Goal: Find specific page/section: Find specific page/section

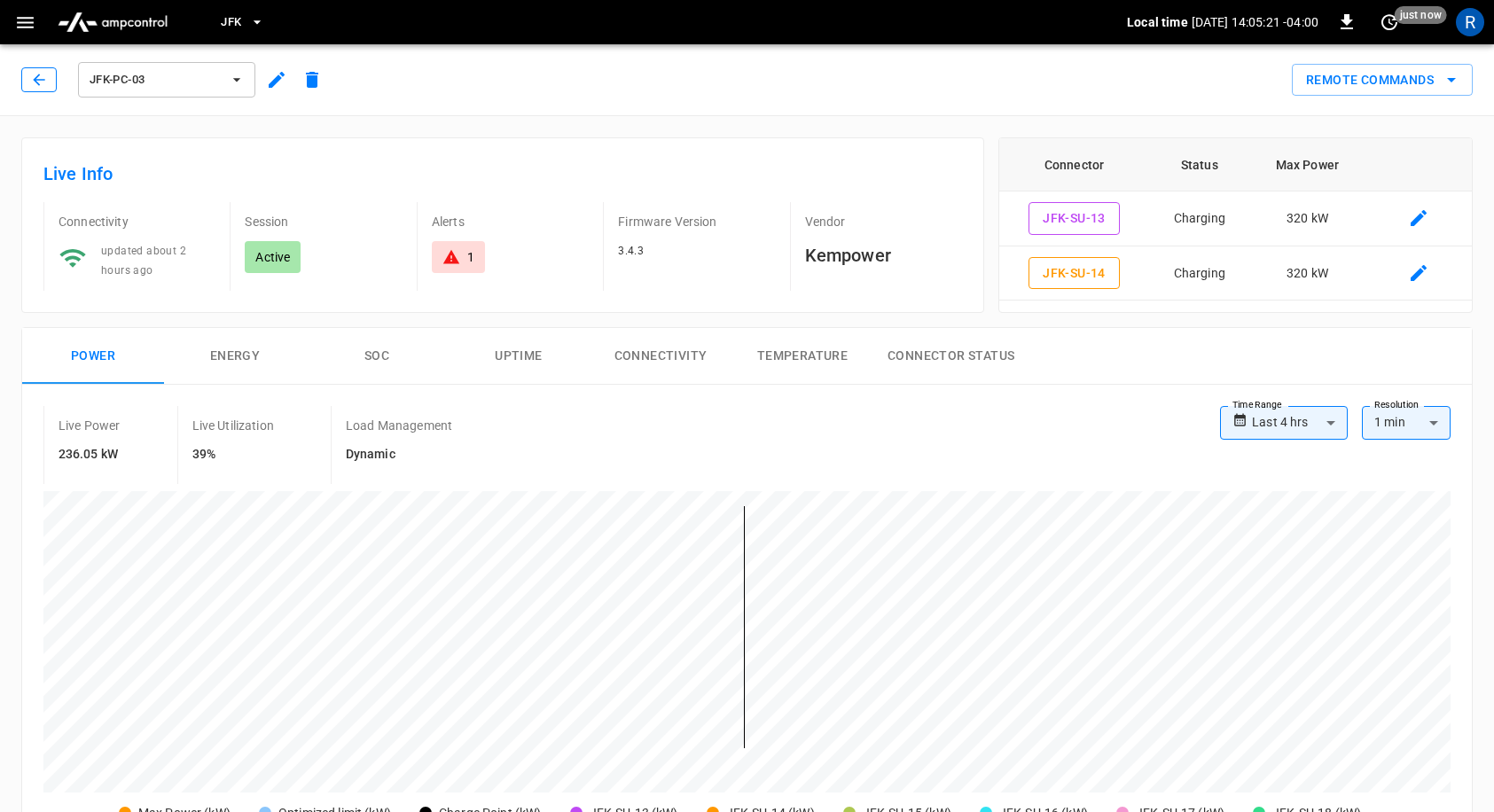
click at [36, 76] on icon "button" at bounding box center [39, 79] width 18 height 18
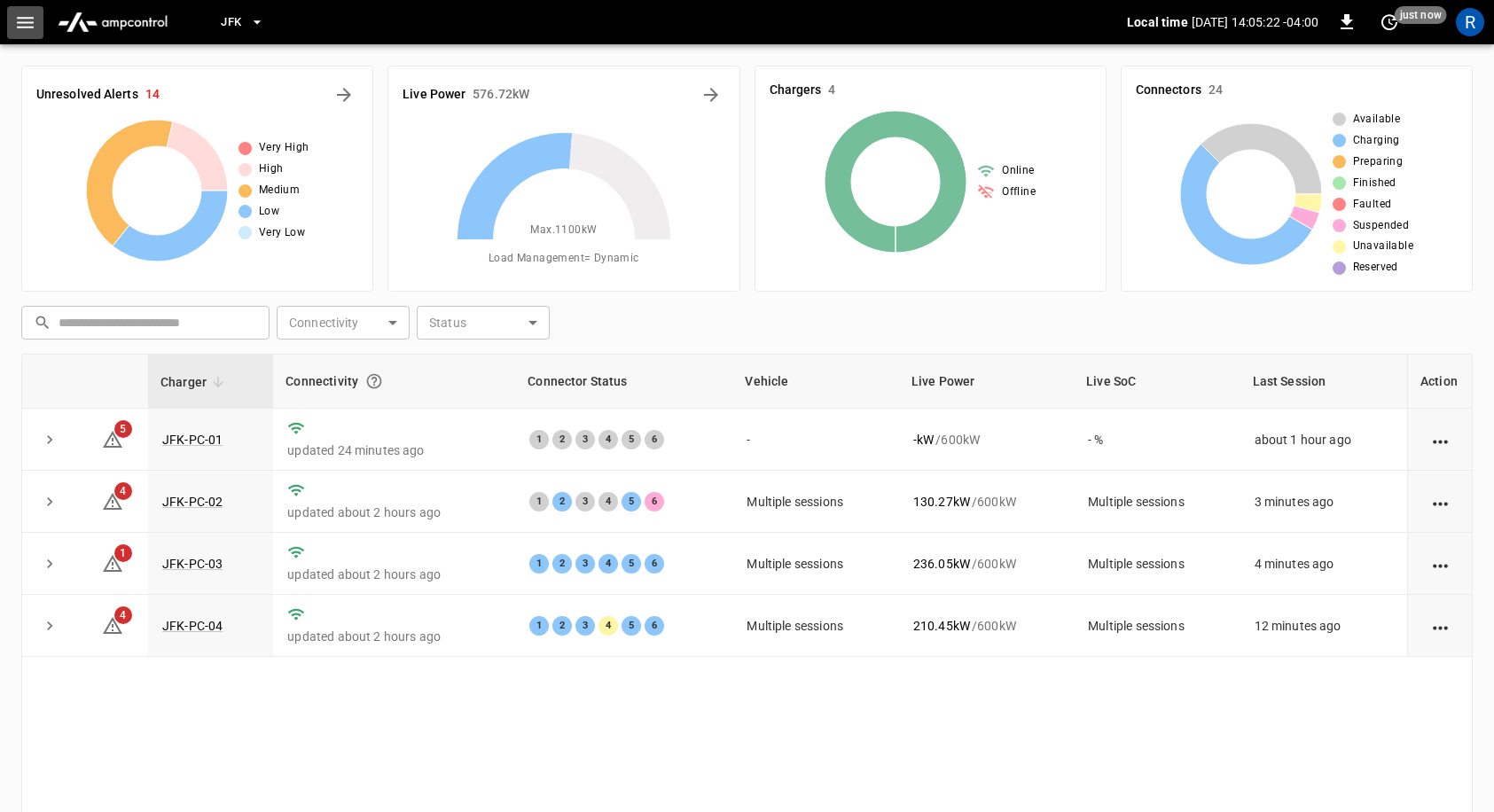
click at [30, 25] on icon "button" at bounding box center [25, 22] width 22 height 22
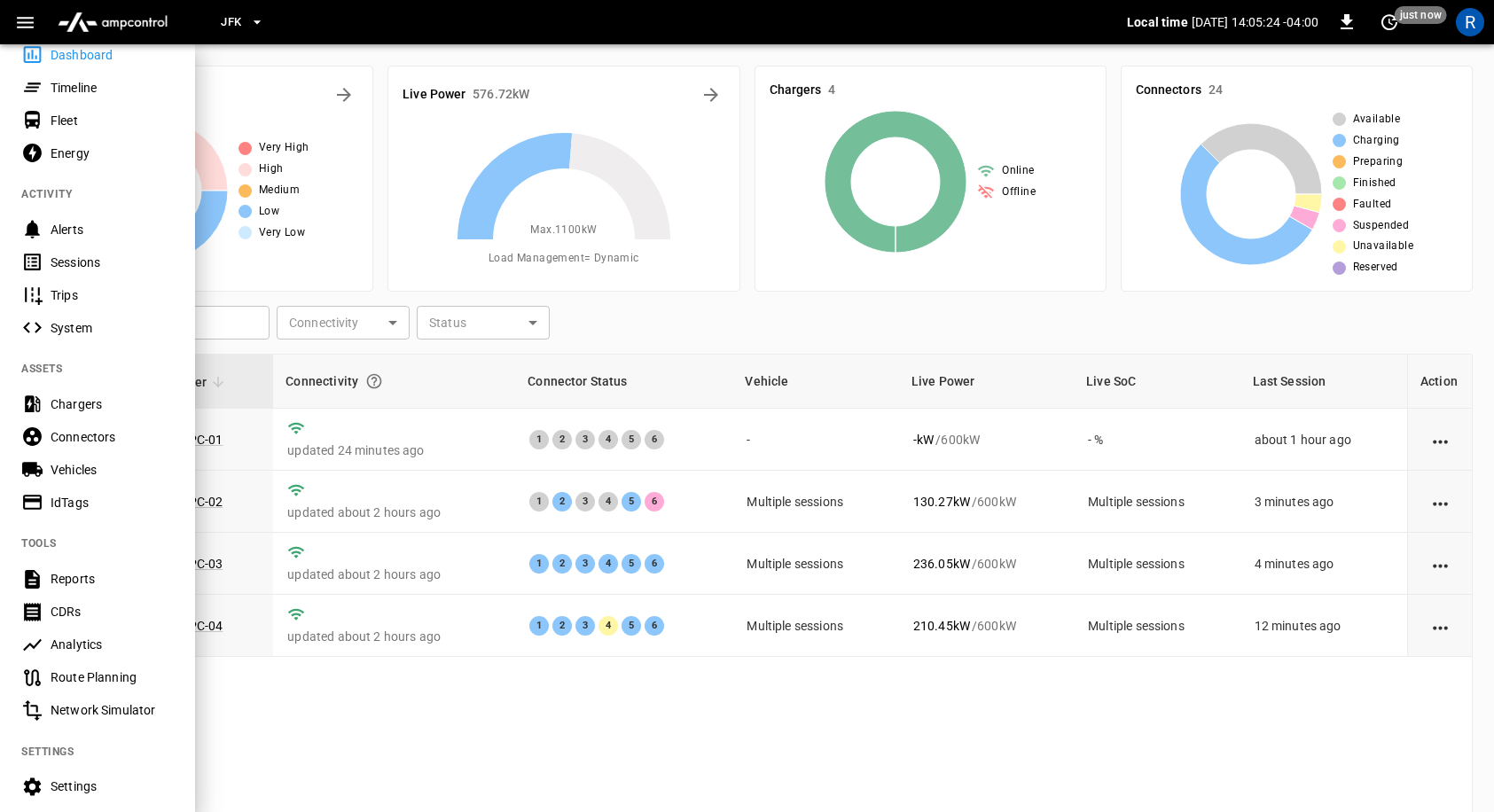
scroll to position [104, 0]
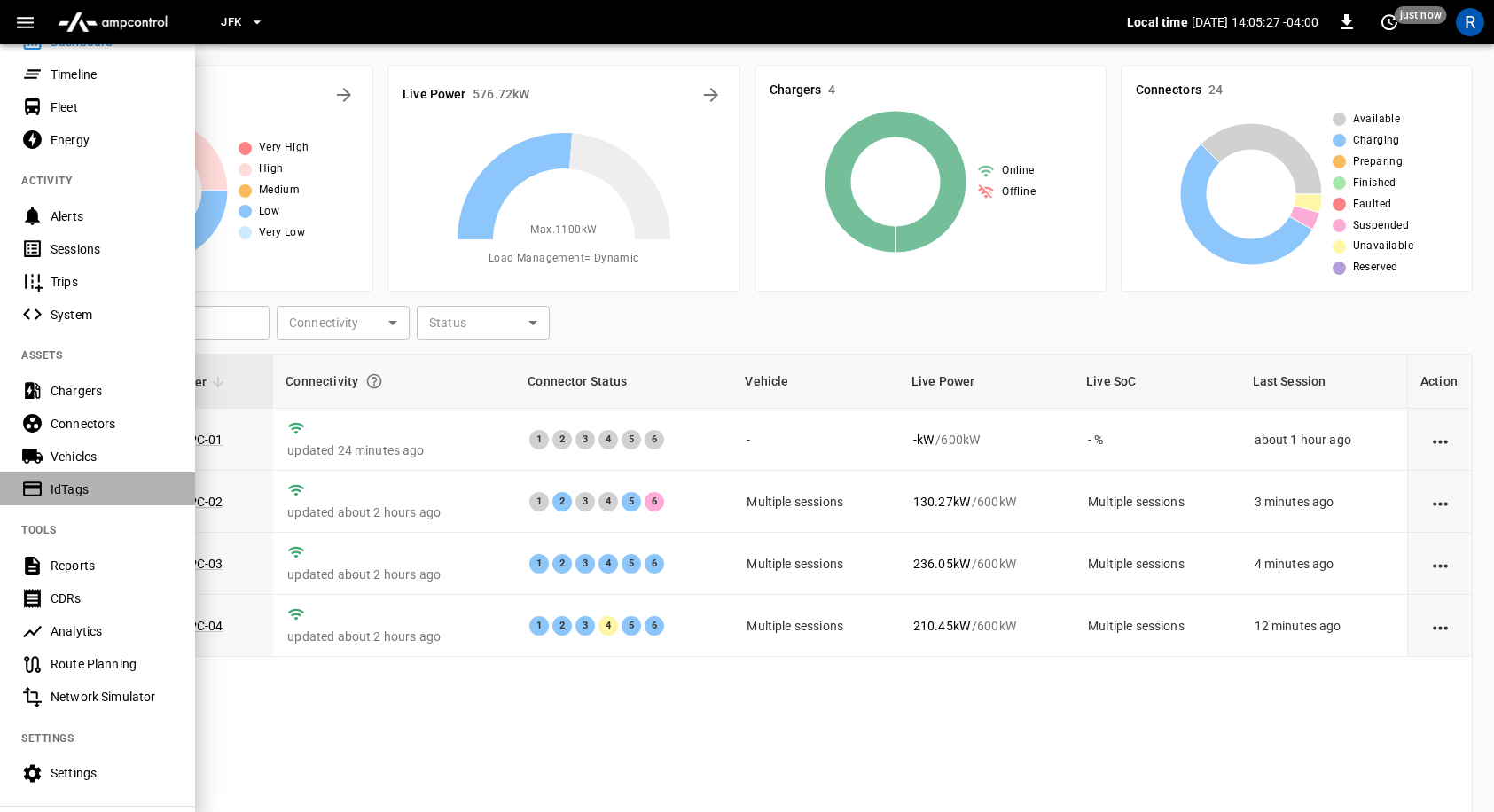
click at [95, 489] on div "IdTags" at bounding box center [113, 489] width 124 height 18
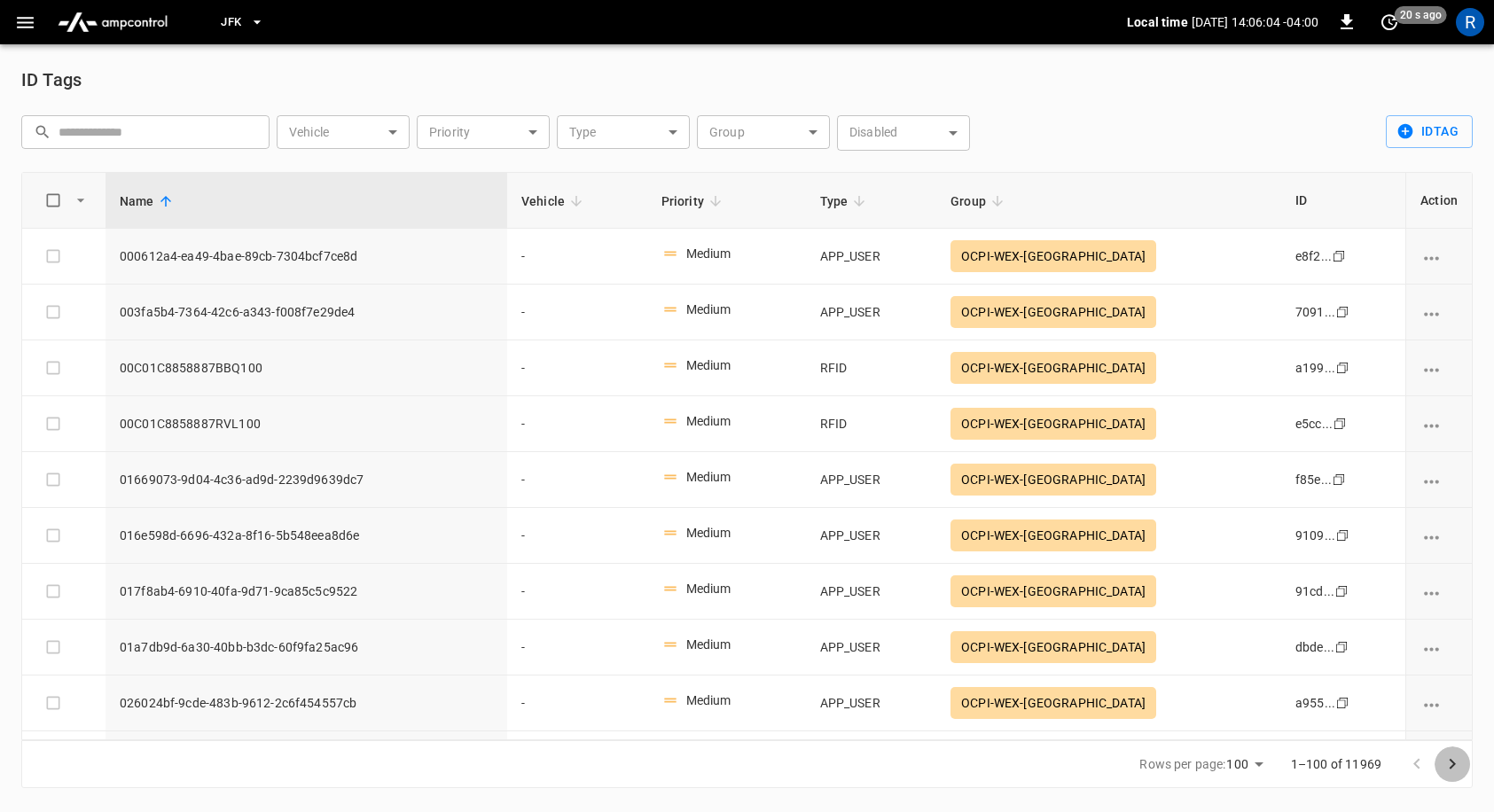
click at [1453, 759] on icon "Go to next page" at bounding box center [1452, 764] width 21 height 21
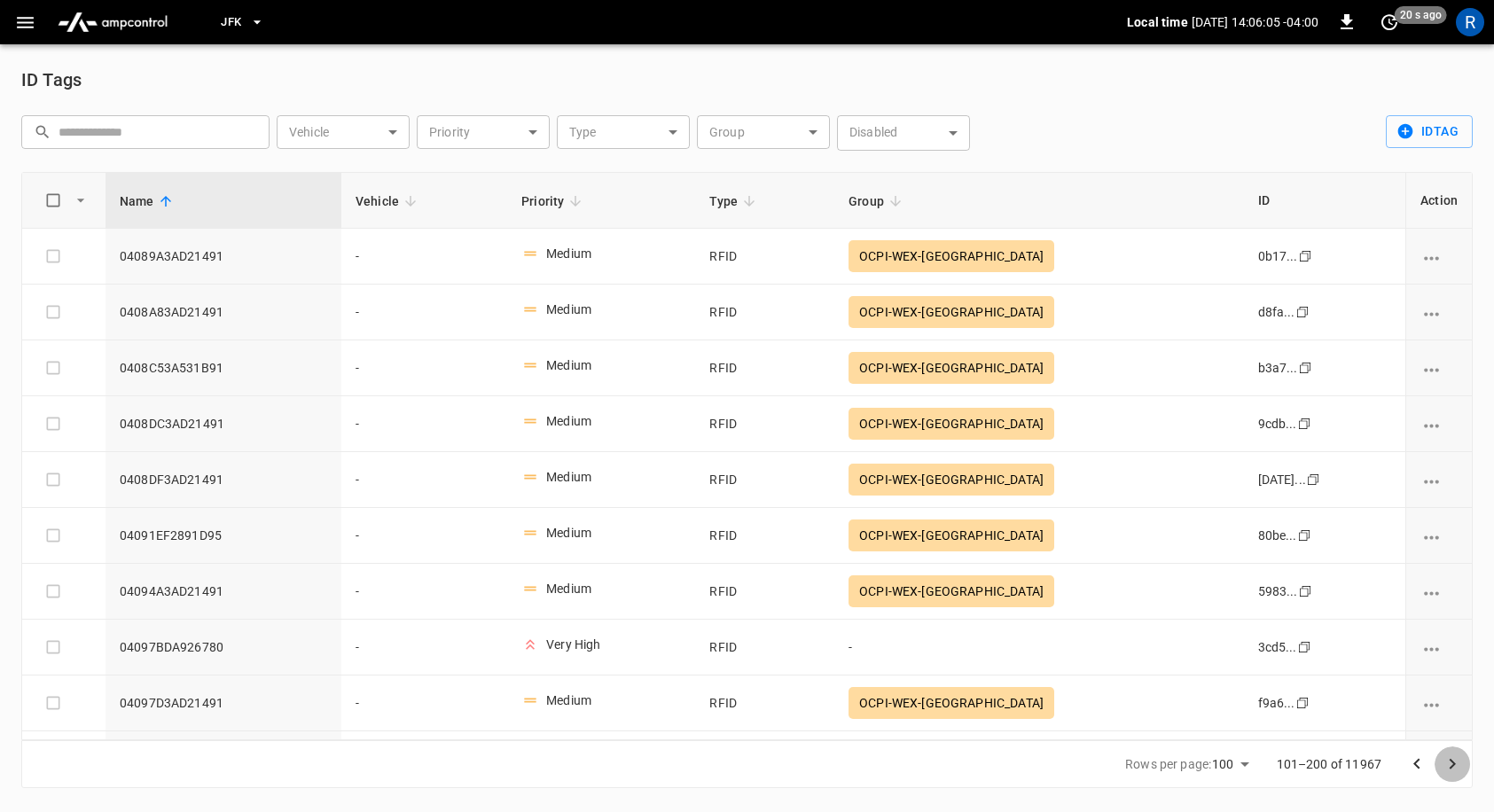
click at [1445, 765] on icon "Go to next page" at bounding box center [1452, 764] width 21 height 21
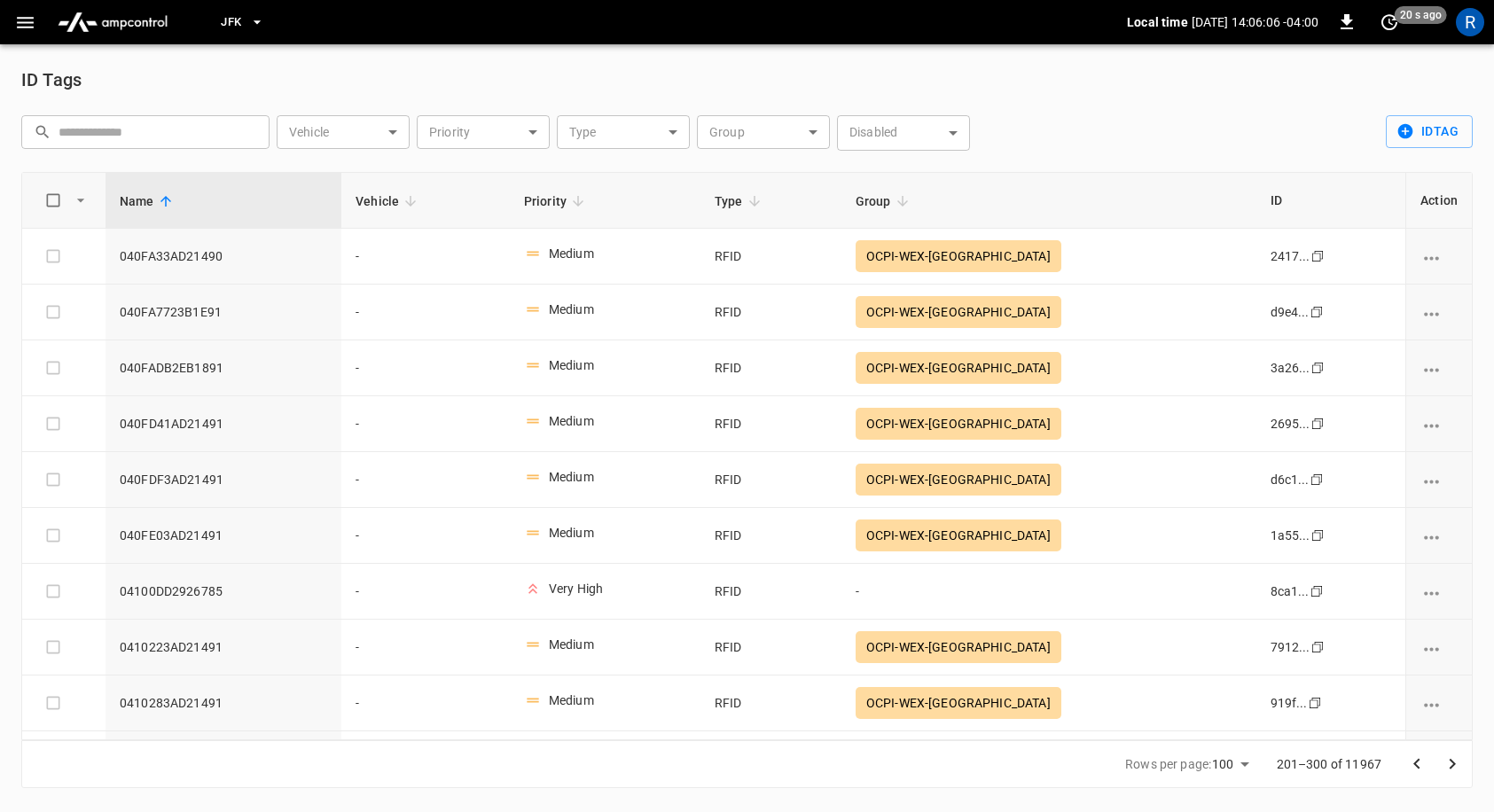
click at [1445, 762] on icon "Go to next page" at bounding box center [1452, 764] width 21 height 21
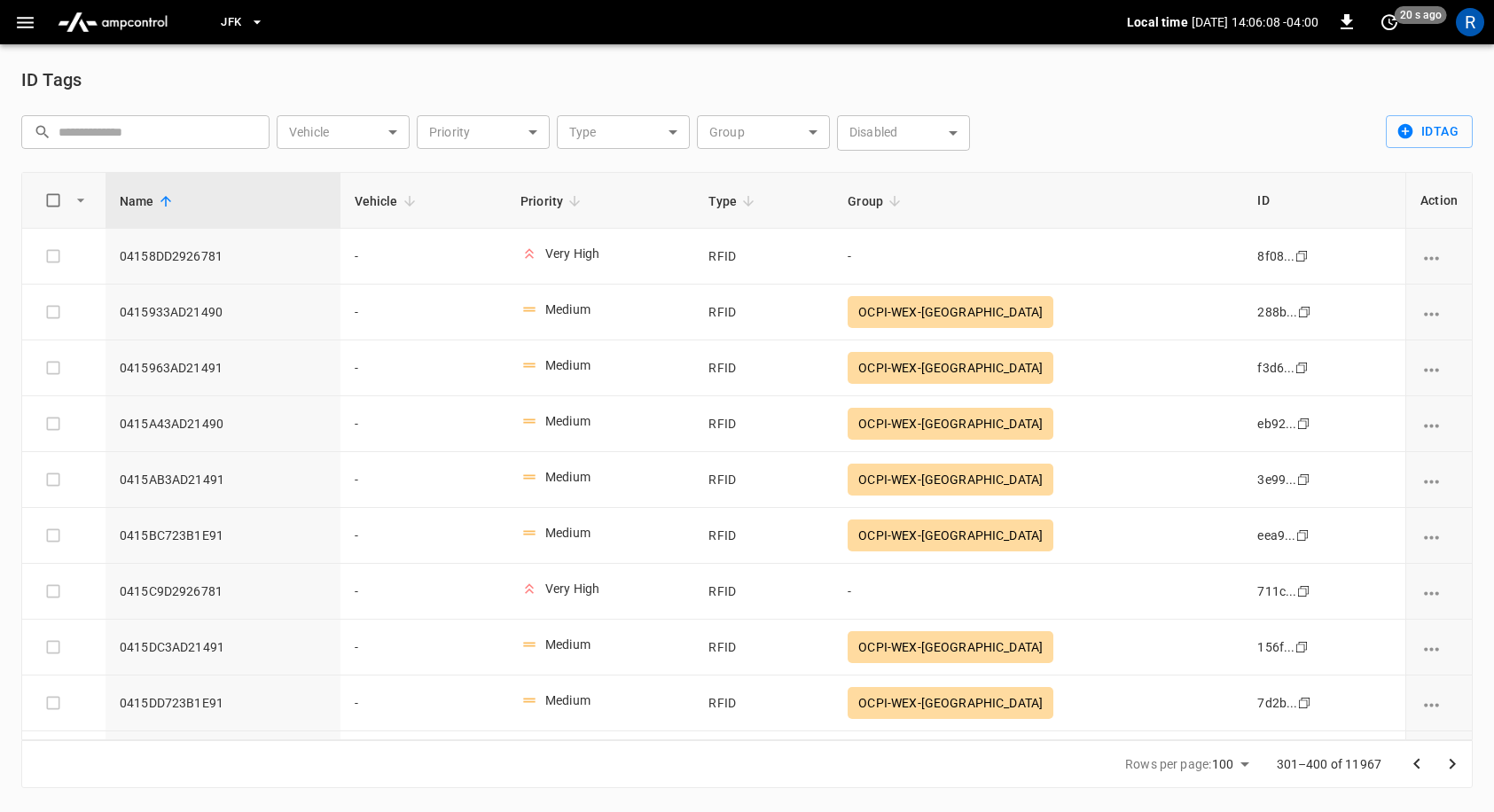
click at [1450, 756] on icon "Go to next page" at bounding box center [1452, 764] width 21 height 21
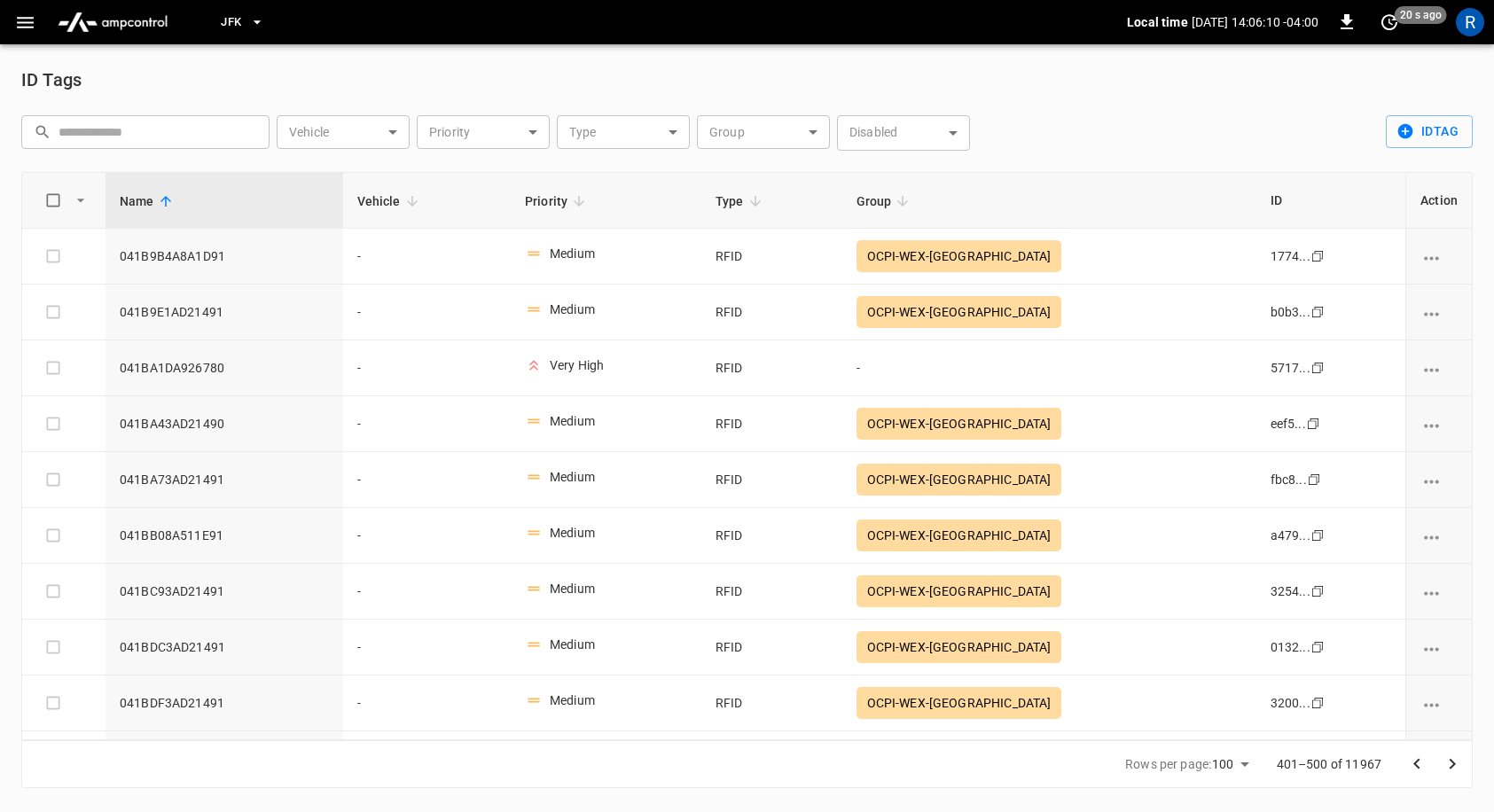
click at [1450, 770] on icon "Go to next page" at bounding box center [1452, 764] width 21 height 21
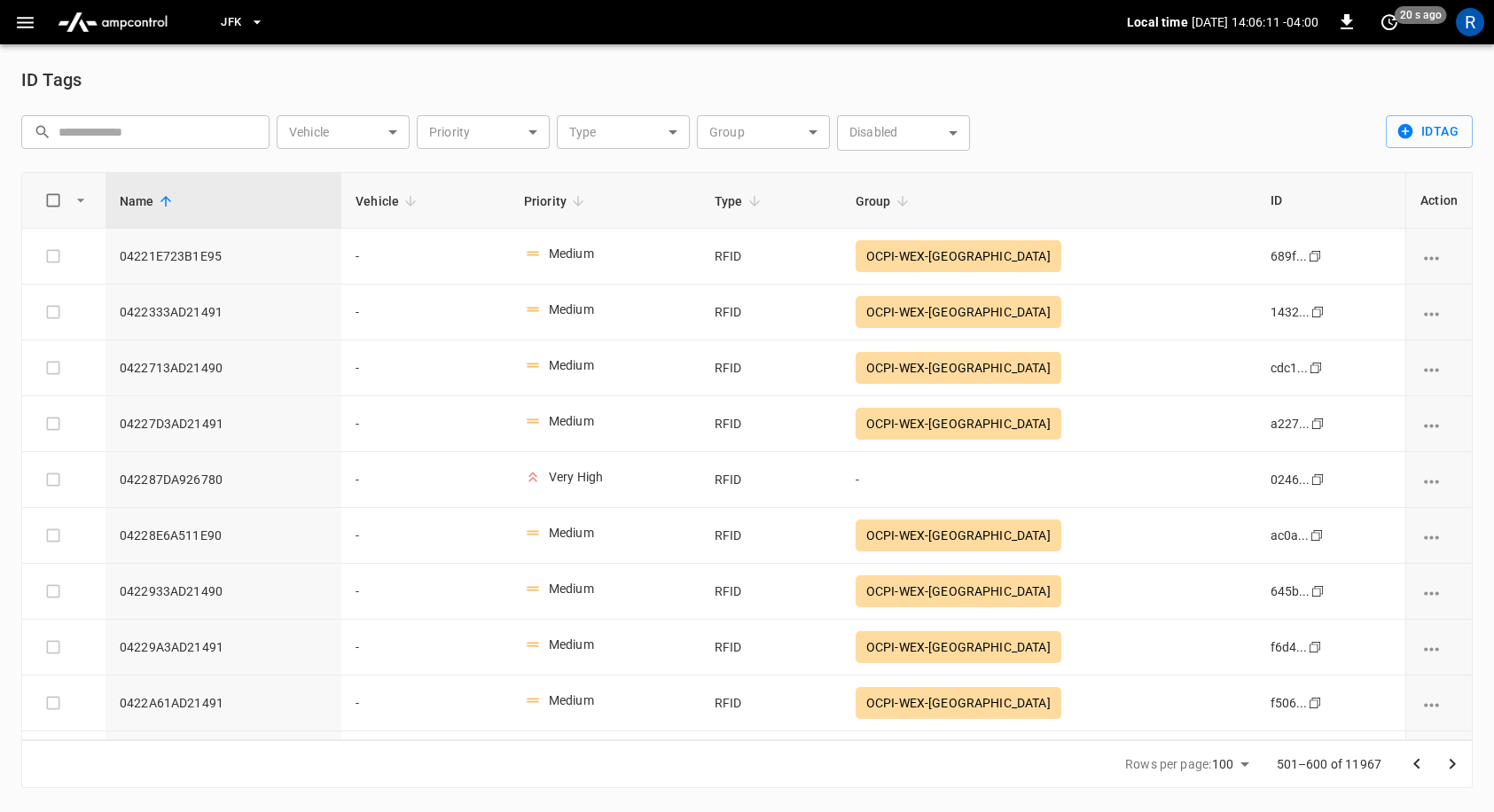
click at [1452, 764] on icon "Go to next page" at bounding box center [1452, 764] width 21 height 21
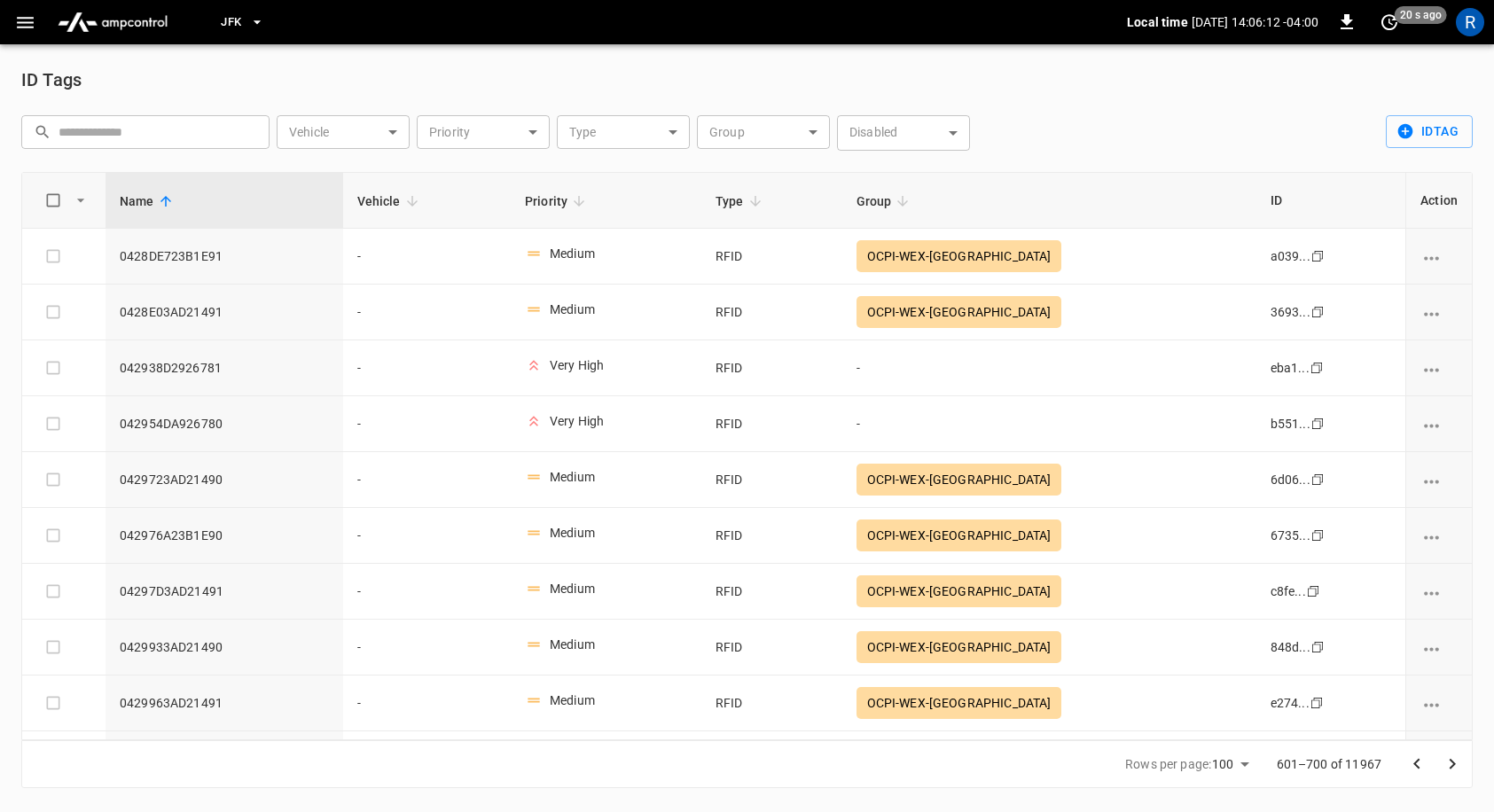
click at [1452, 764] on icon "Go to next page" at bounding box center [1452, 764] width 21 height 21
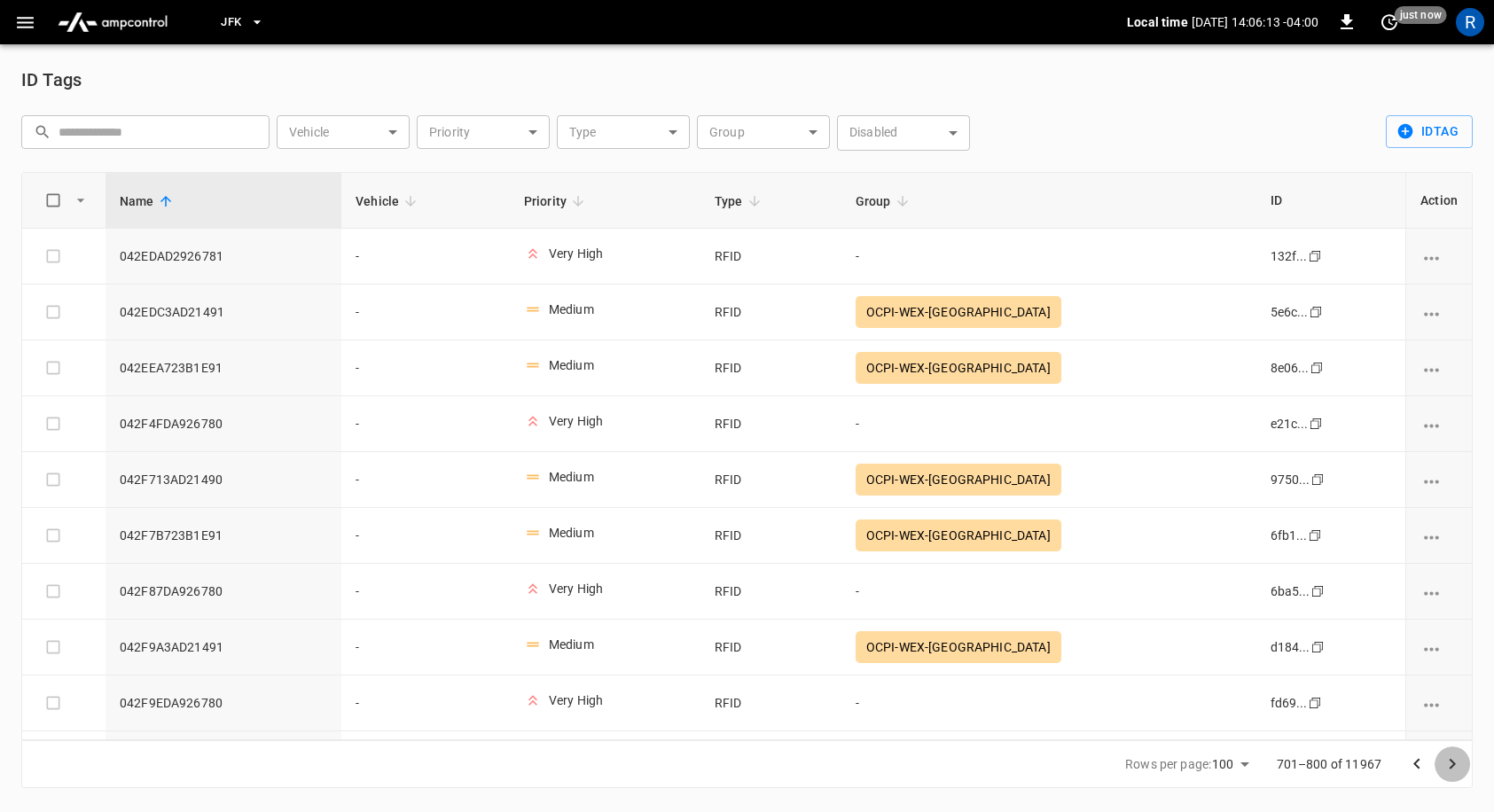
click at [1448, 762] on icon "Go to next page" at bounding box center [1452, 764] width 21 height 21
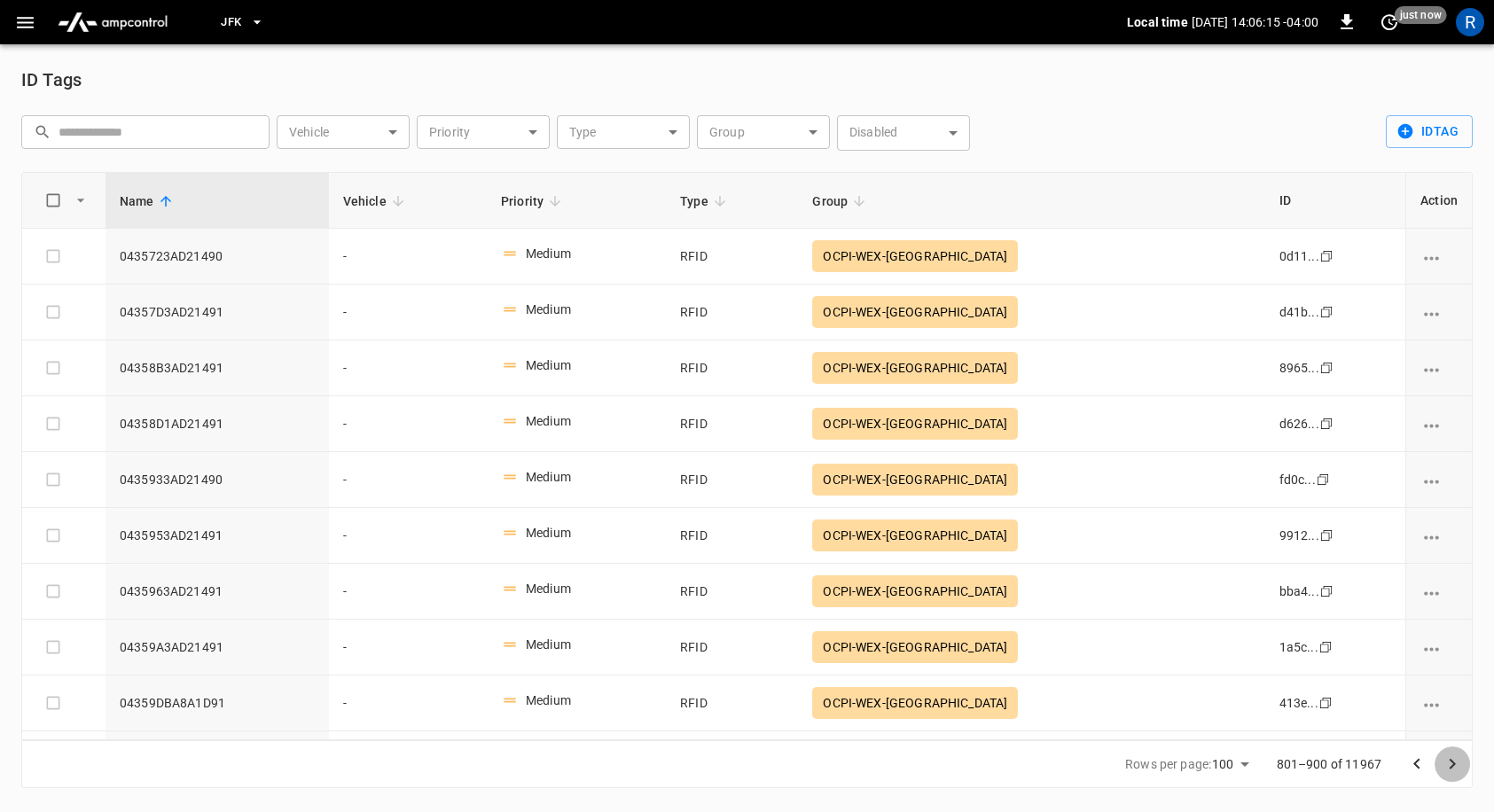
click at [1452, 768] on icon "Go to next page" at bounding box center [1452, 764] width 21 height 21
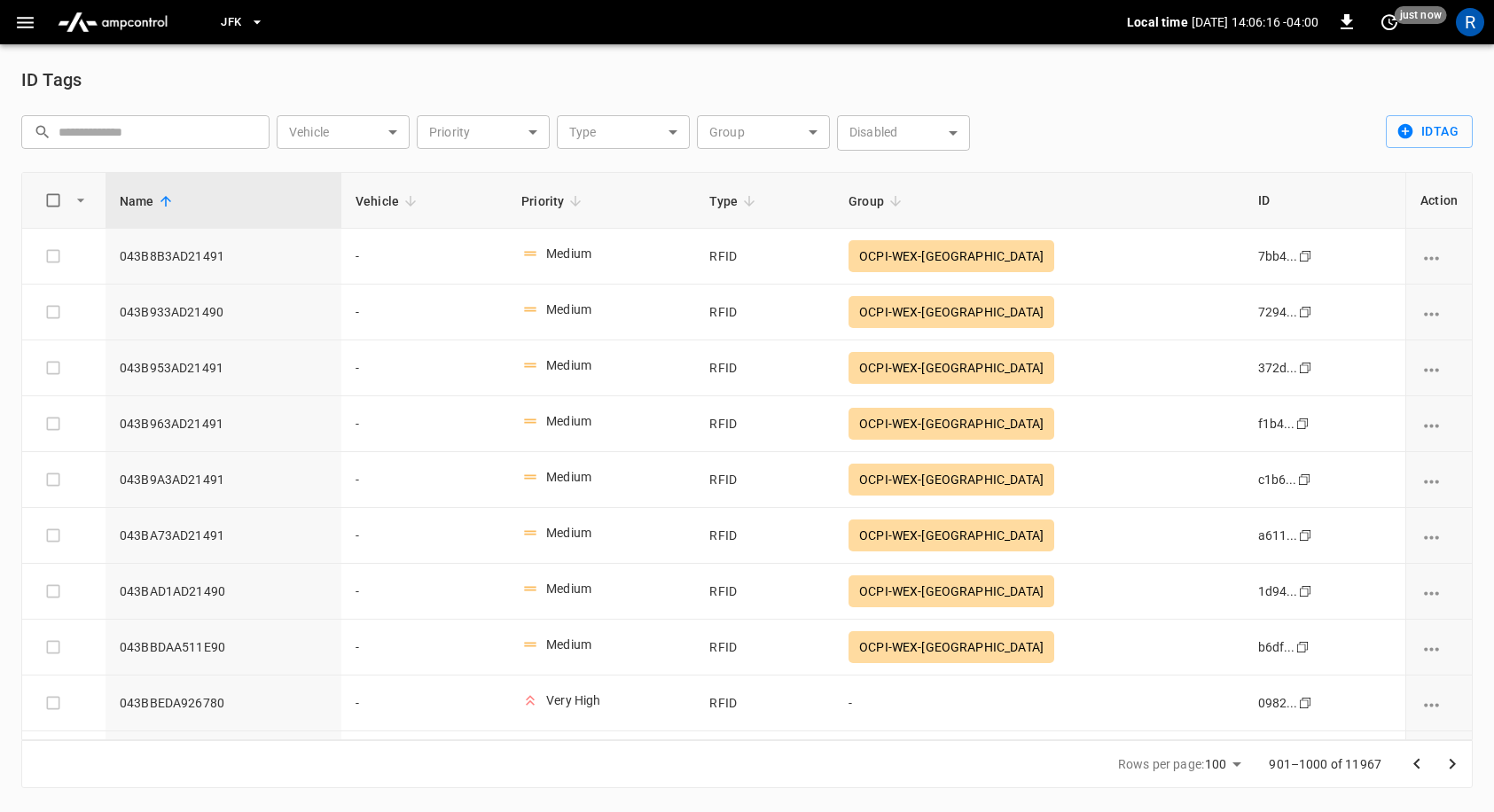
click at [1452, 768] on icon "Go to next page" at bounding box center [1452, 764] width 21 height 21
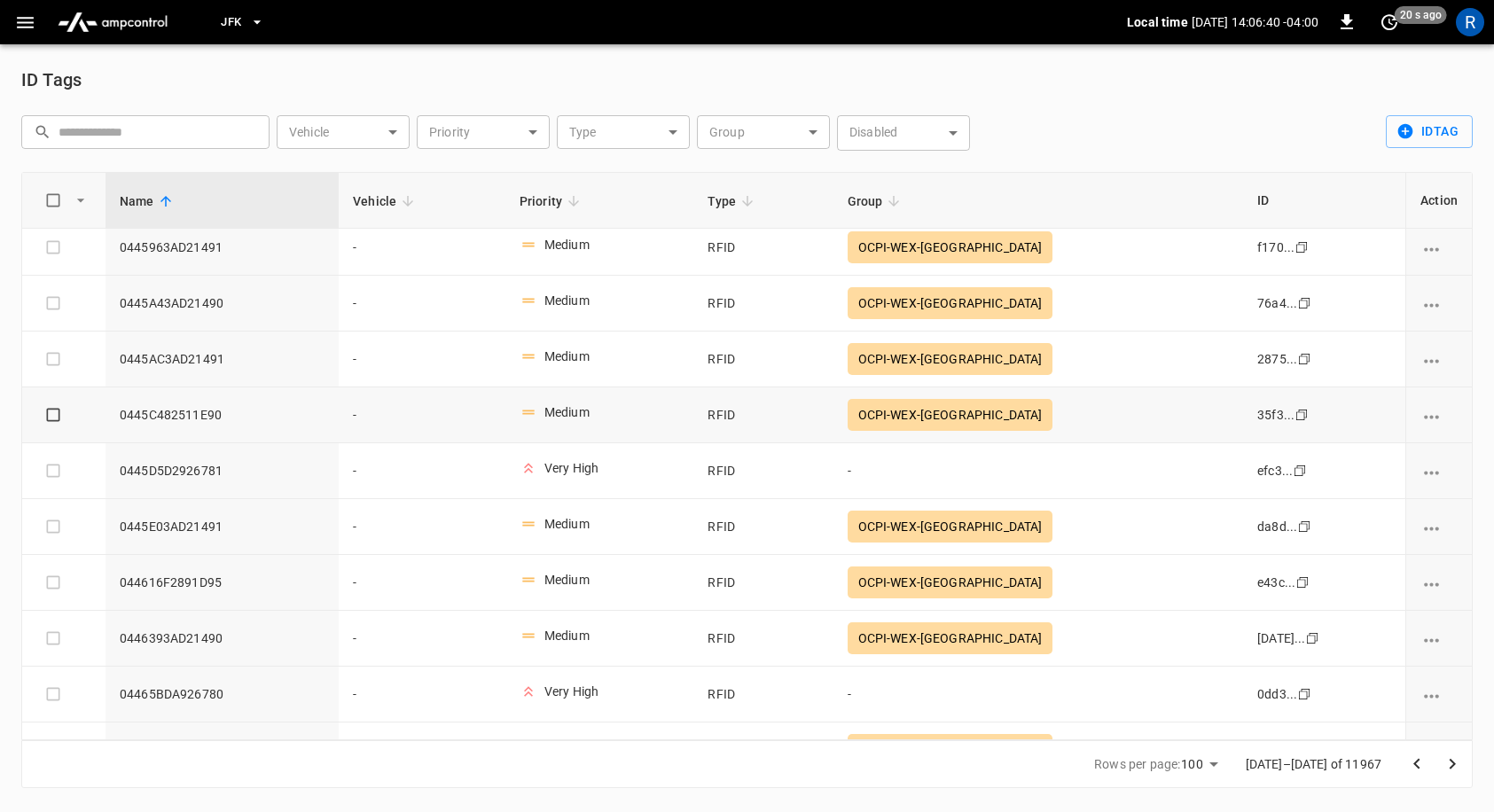
scroll to position [5074, 0]
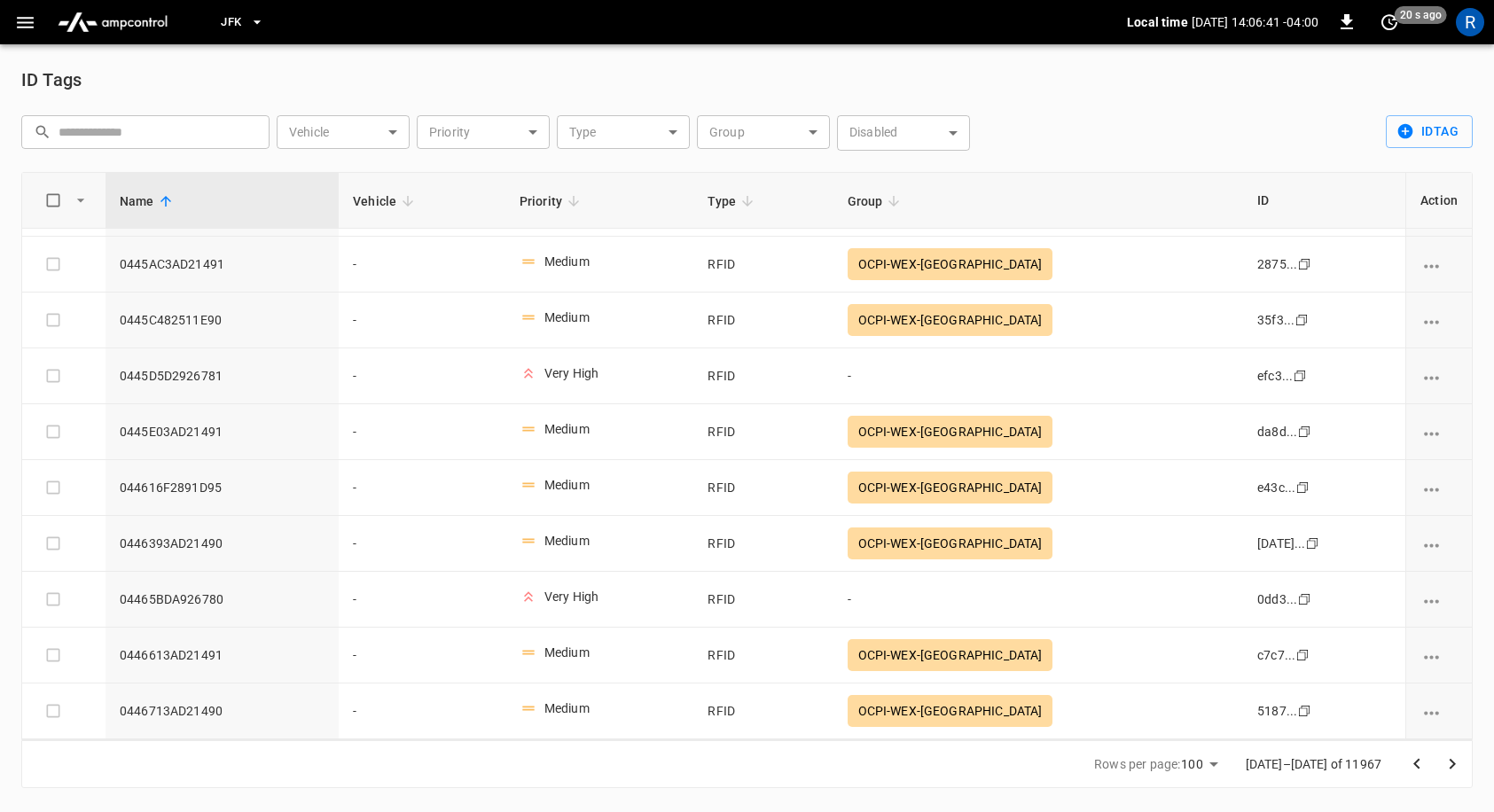
click at [804, 114] on body "JFK Local time 2025-10-07 14:06:41 -04:00 0 20 s ago R ID Tags ​ ​ Vehicle ​ Ve…" at bounding box center [747, 404] width 1494 height 809
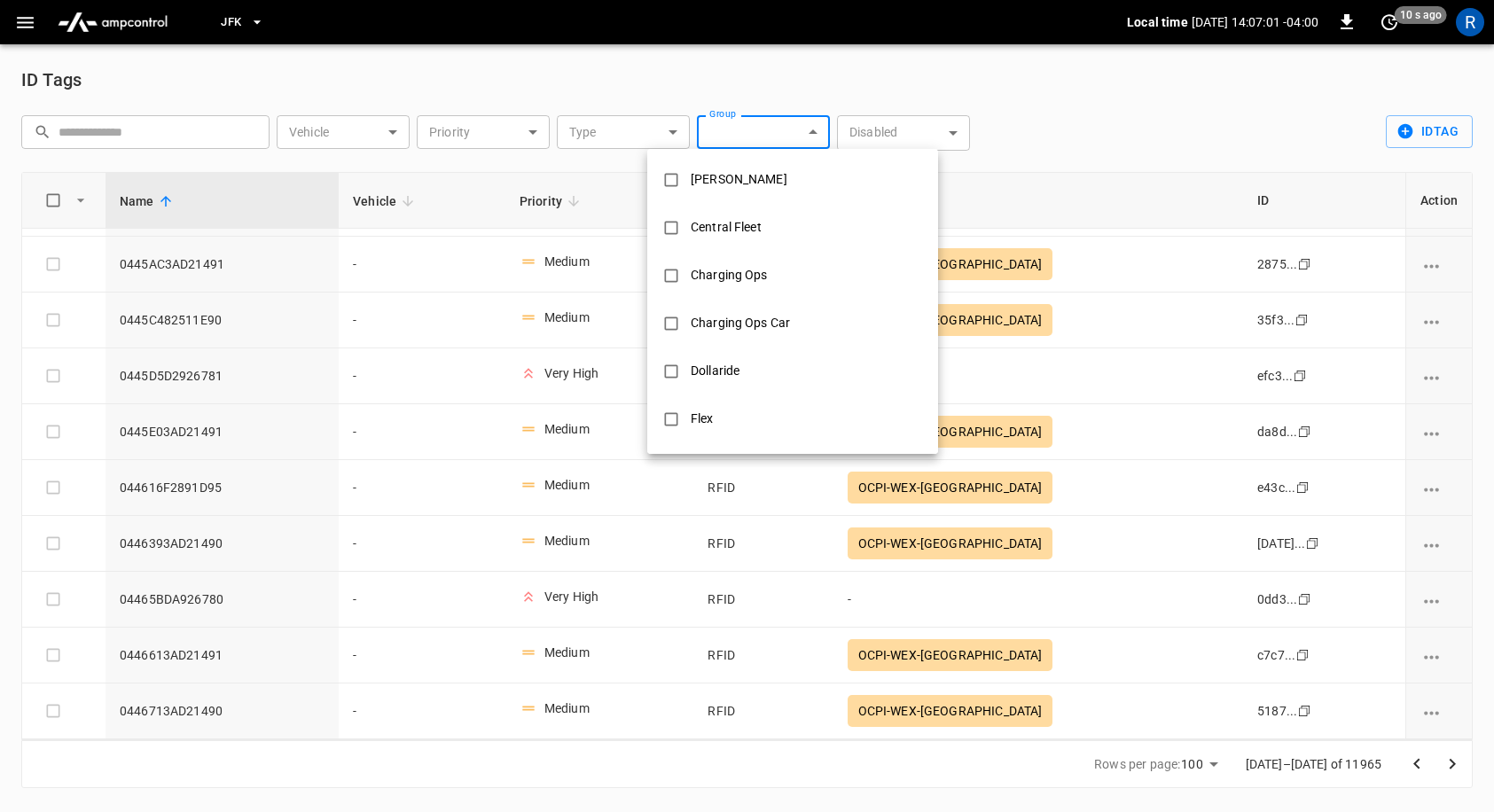
scroll to position [571, 0]
click at [779, 383] on div "Steven H RFID" at bounding box center [753, 375] width 147 height 33
type input "**********"
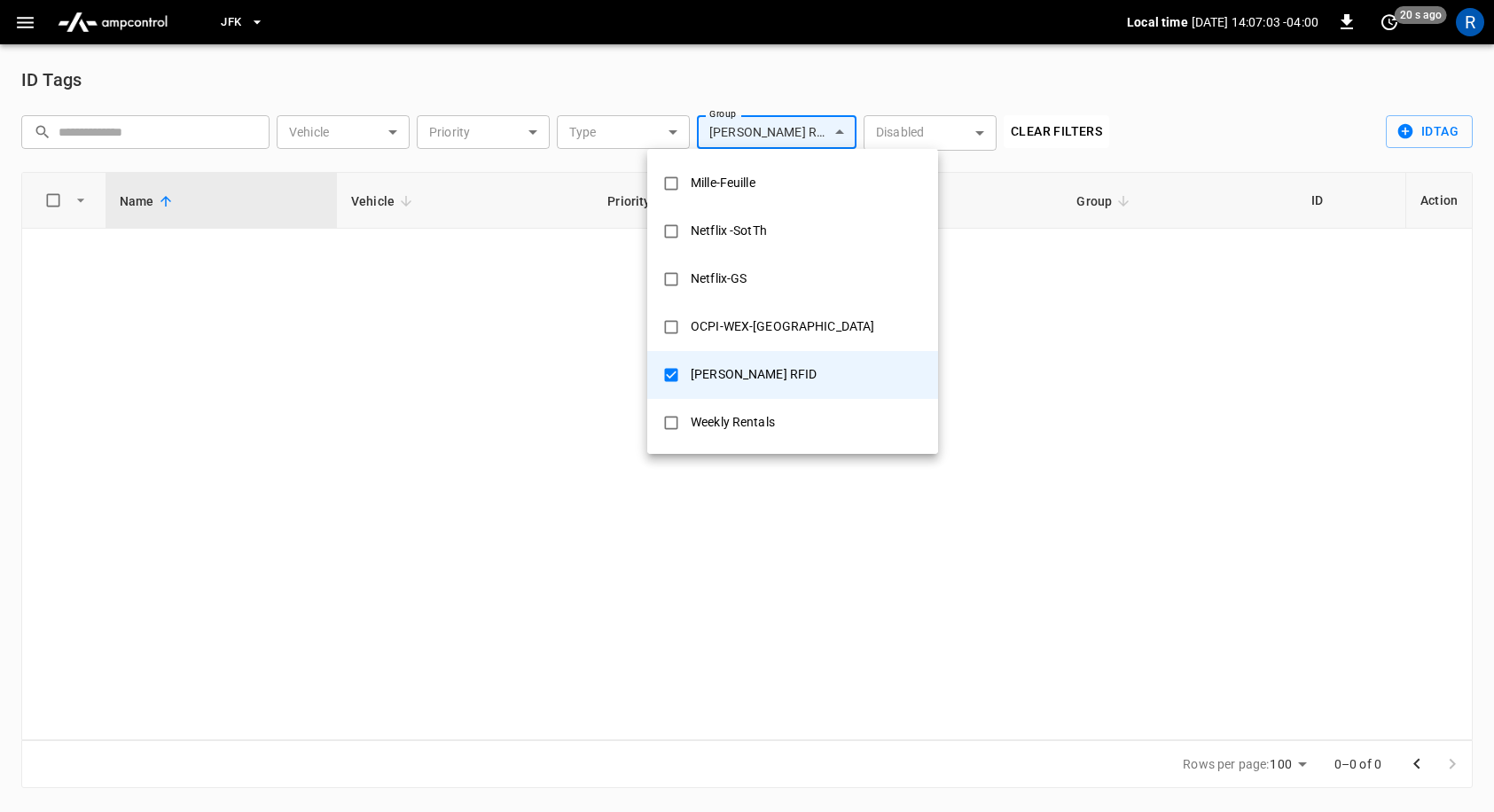
scroll to position [0, 0]
click at [779, 383] on div "Steven H RFID" at bounding box center [753, 375] width 147 height 33
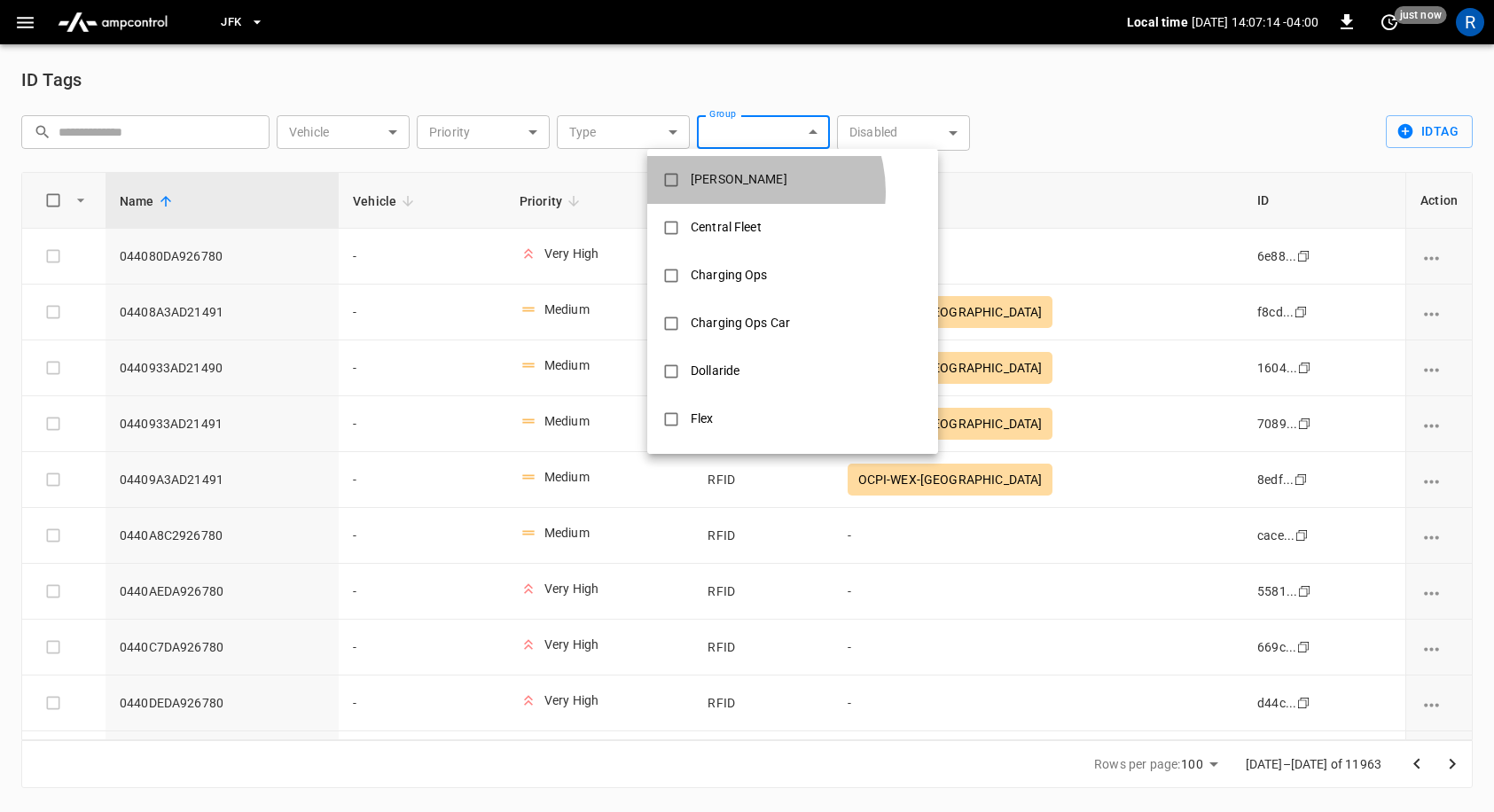
click at [744, 191] on li "Carson" at bounding box center [792, 180] width 291 height 48
type input "******"
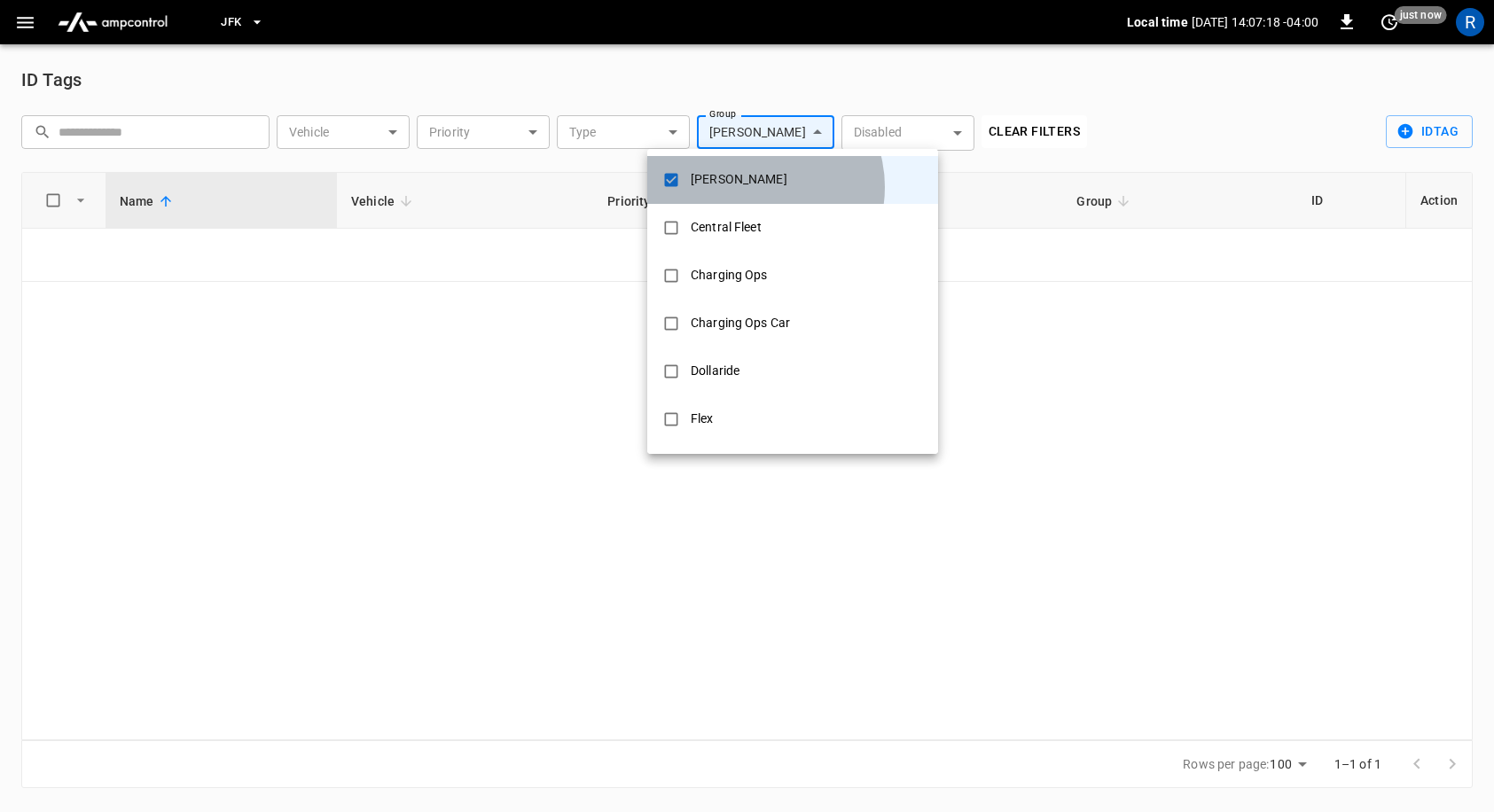
click at [754, 187] on li "Carson" at bounding box center [792, 180] width 291 height 48
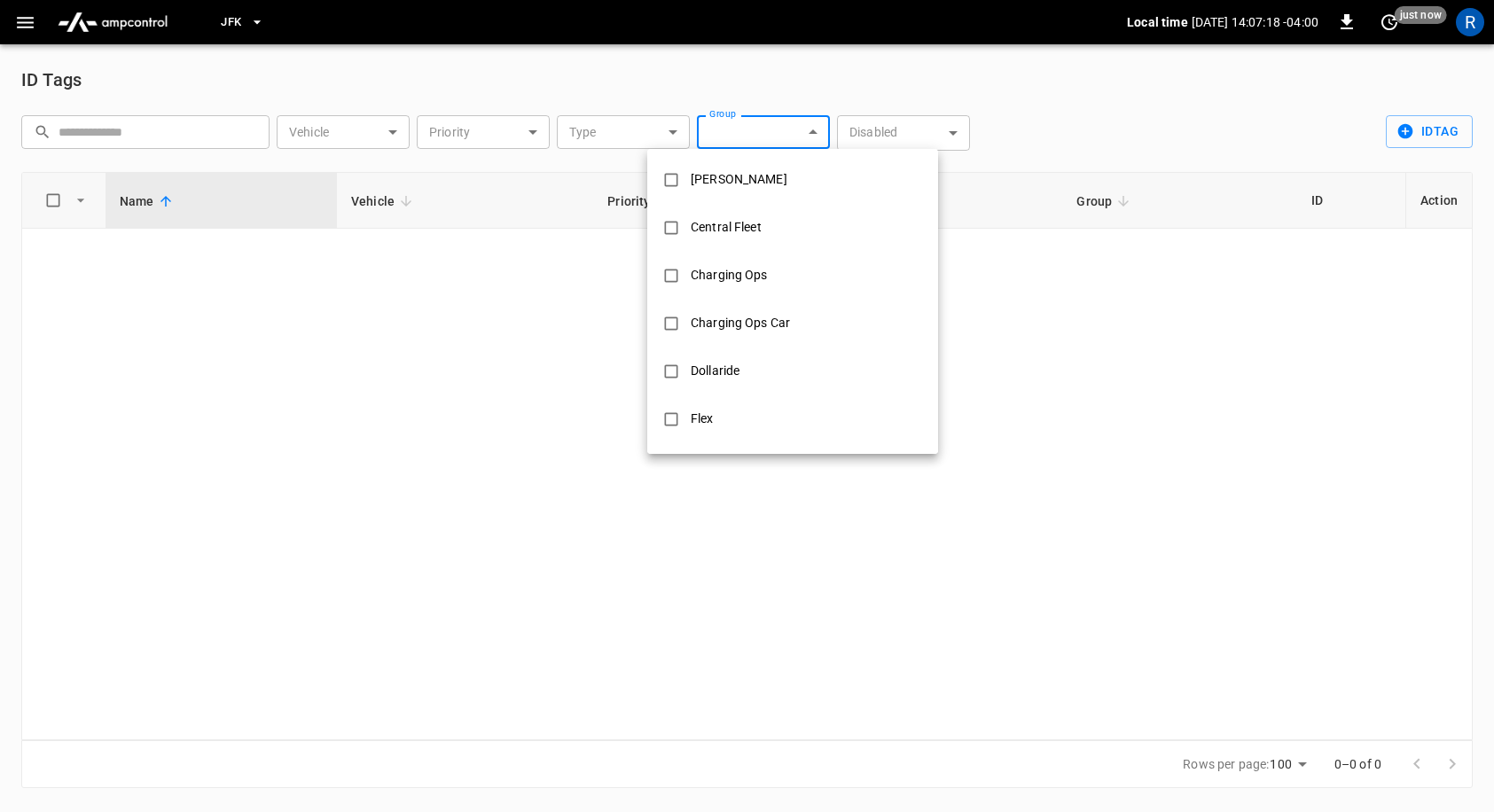
click at [1050, 134] on div at bounding box center [747, 406] width 1494 height 812
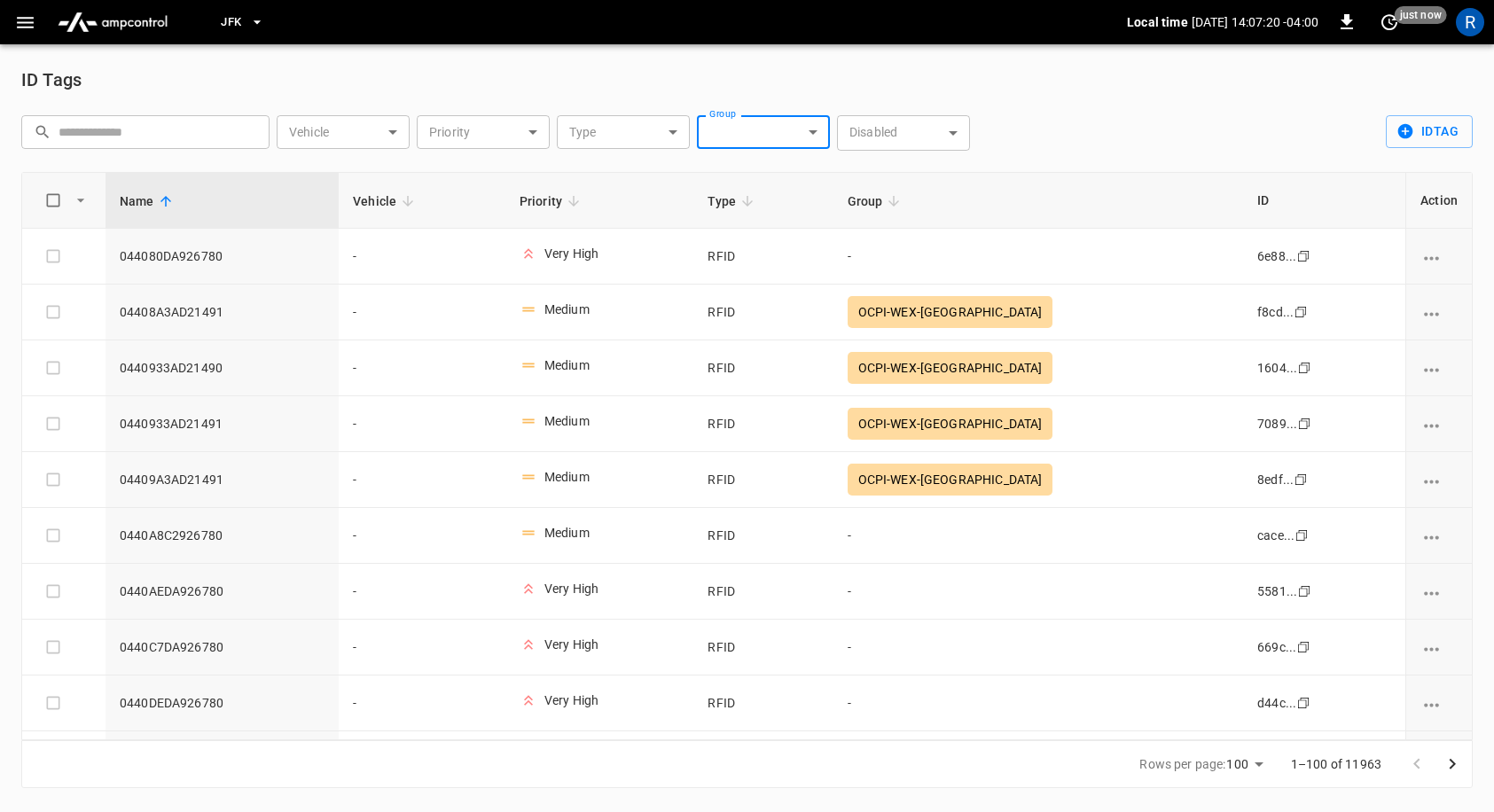
click at [780, 151] on div "​ ​ Vehicle ​ Vehicle Priority ​ Priority Type ​ Type Group ​ Group Disabled ​ …" at bounding box center [499, 137] width 956 height 42
click at [778, 143] on body "JFK Local time 2025-10-07 14:07:20 -04:00 0 just now R ID Tags ​ ​ Vehicle ​ Ve…" at bounding box center [747, 404] width 1494 height 809
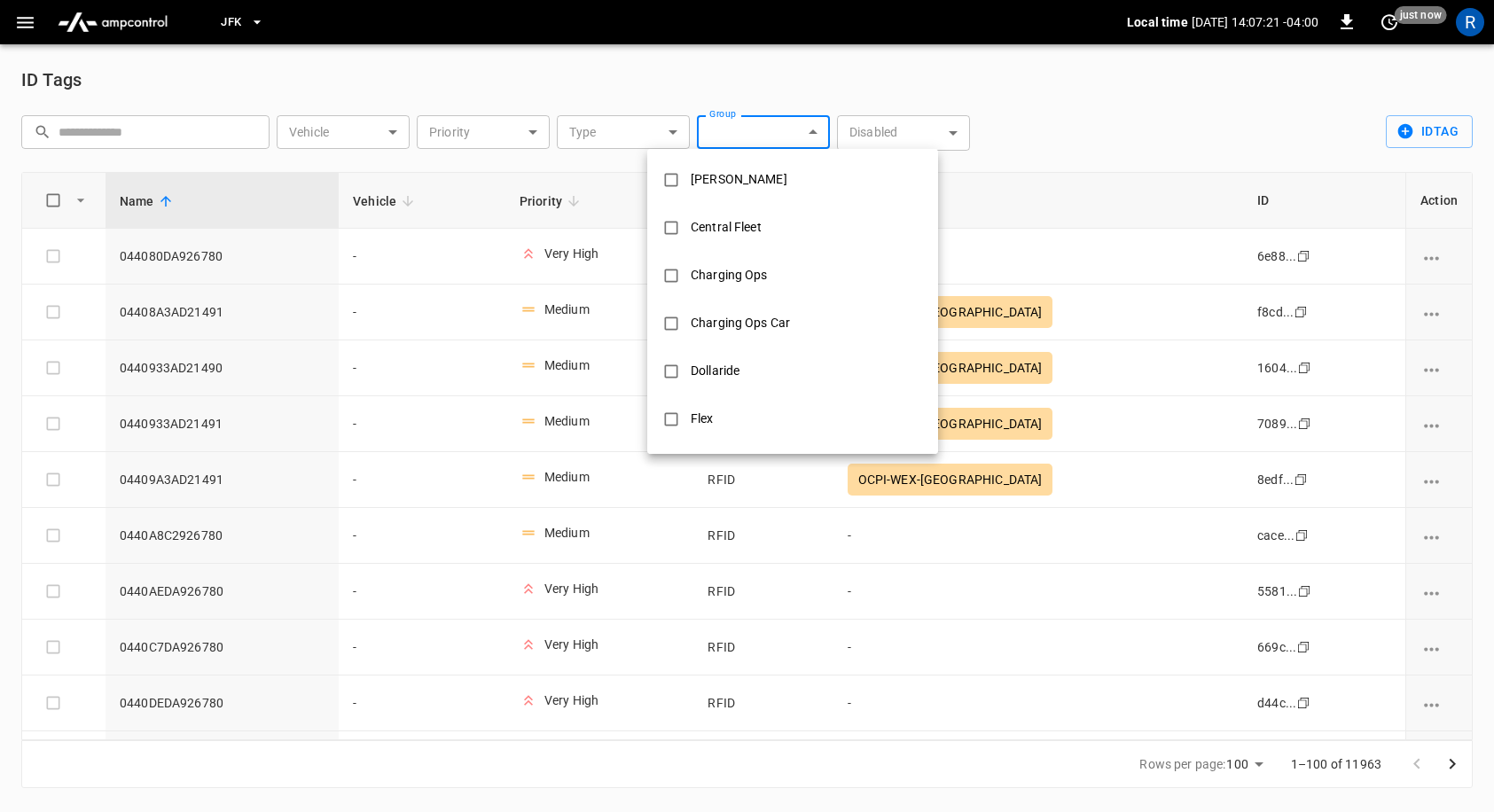
click at [731, 186] on div "Carson" at bounding box center [739, 180] width 118 height 33
type input "******"
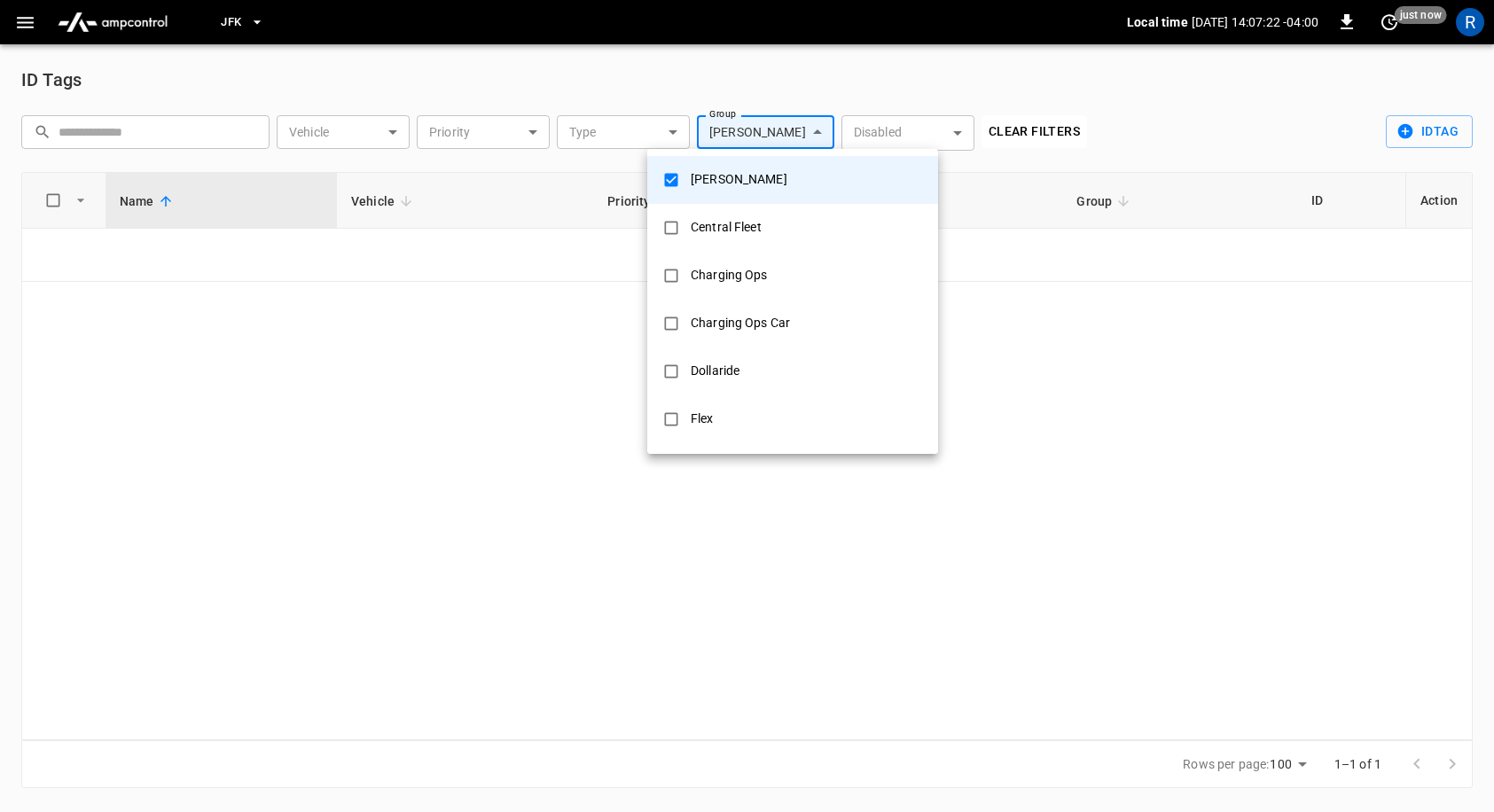
click at [1261, 128] on div at bounding box center [747, 406] width 1494 height 812
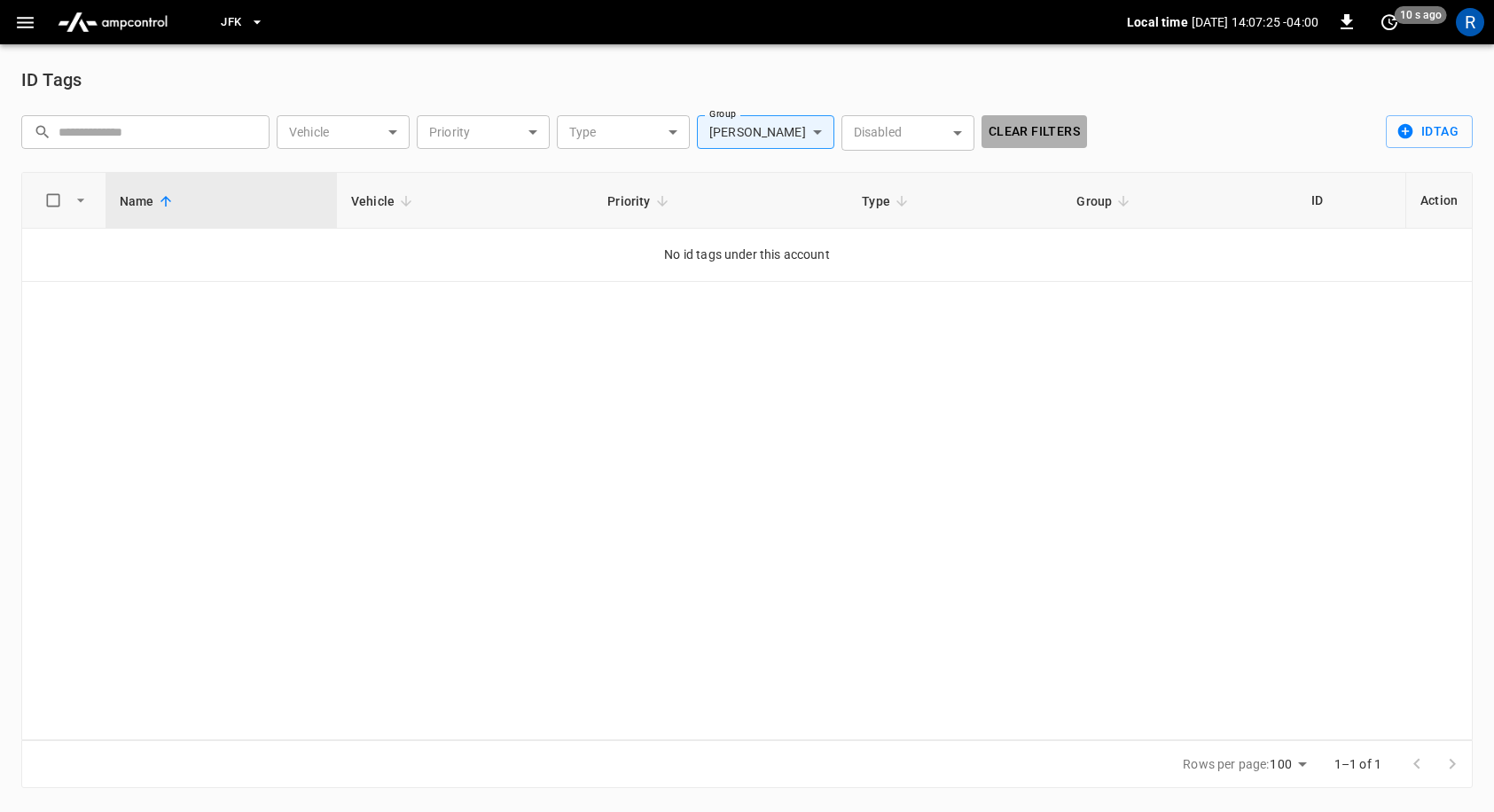
click at [1050, 137] on button "Clear Filters" at bounding box center [1034, 132] width 105 height 33
